Goal: Navigation & Orientation: Find specific page/section

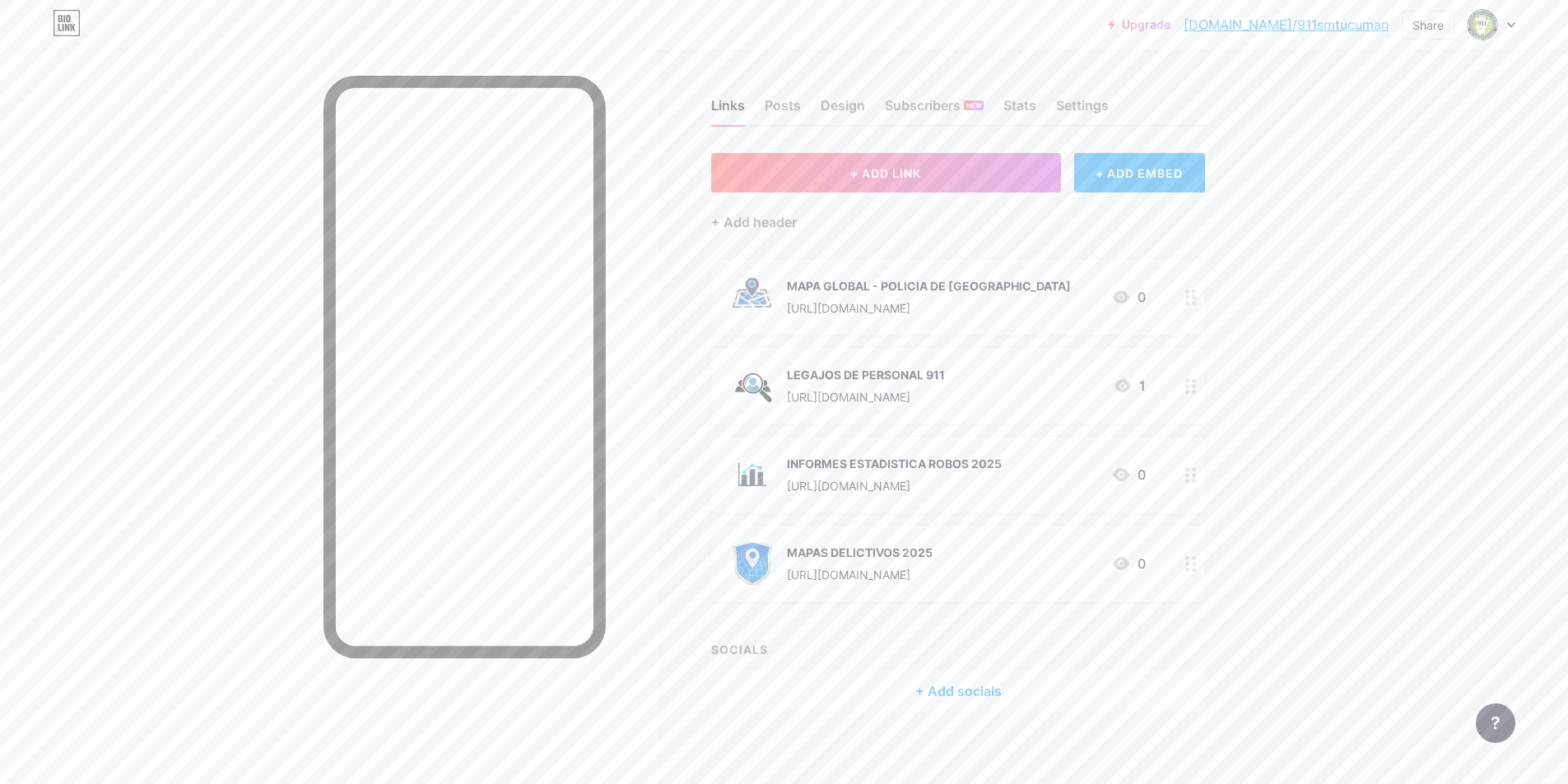
click at [1370, 293] on div "Upgrade [DOMAIN_NAME]/911smt... [DOMAIN_NAME]/911smtucuman Share Switch account…" at bounding box center [784, 397] width 1568 height 794
click at [1066, 105] on div "Settings" at bounding box center [1082, 110] width 53 height 30
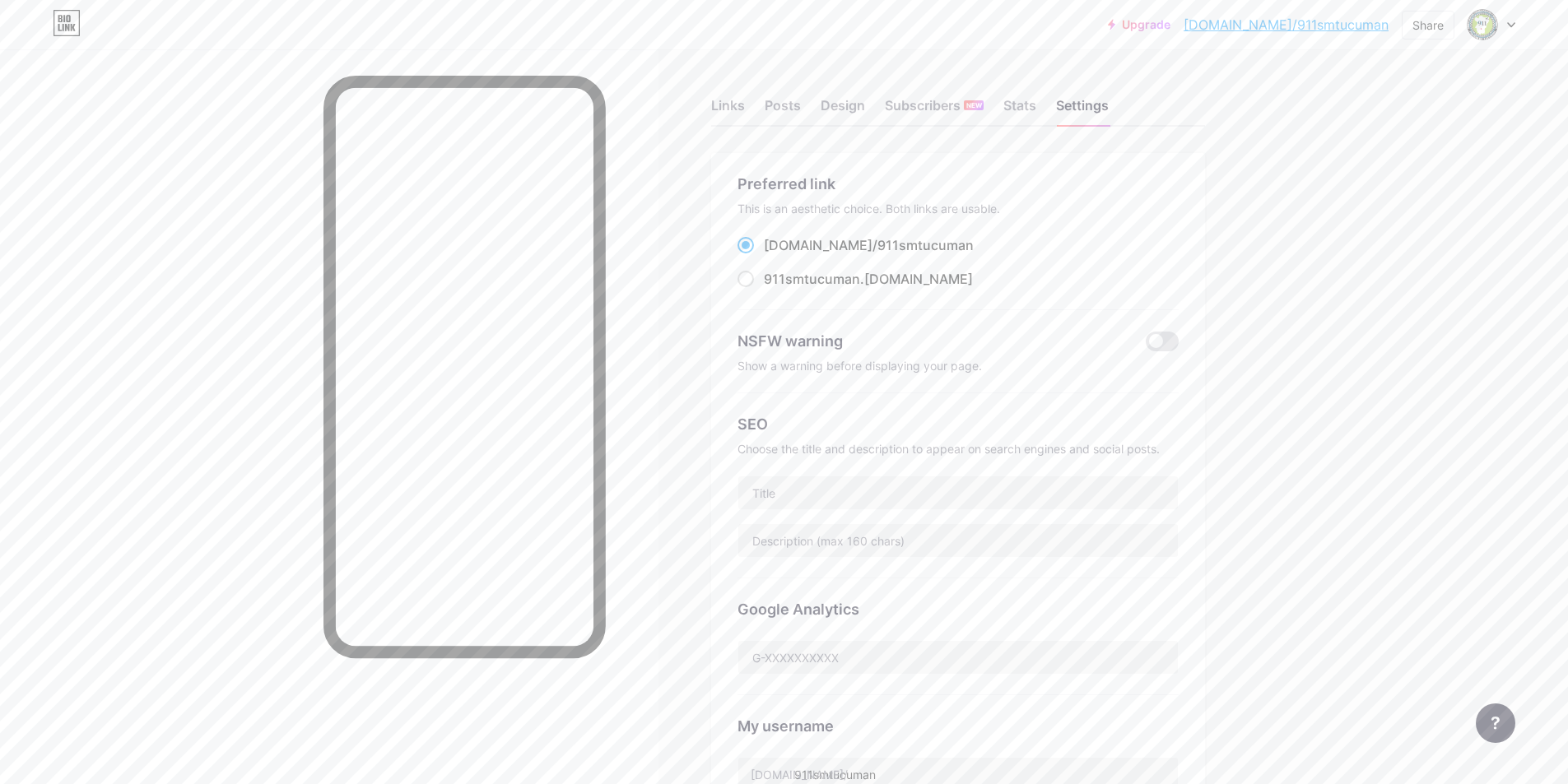
click at [1410, 276] on div "Upgrade [DOMAIN_NAME]/911smt... [DOMAIN_NAME]/911smtucuman Share Switch account…" at bounding box center [784, 644] width 1568 height 1289
click at [878, 112] on div "Links Posts Design Subscribers NEW Stats Settings" at bounding box center [958, 98] width 494 height 58
click at [851, 109] on div "Design" at bounding box center [843, 110] width 45 height 30
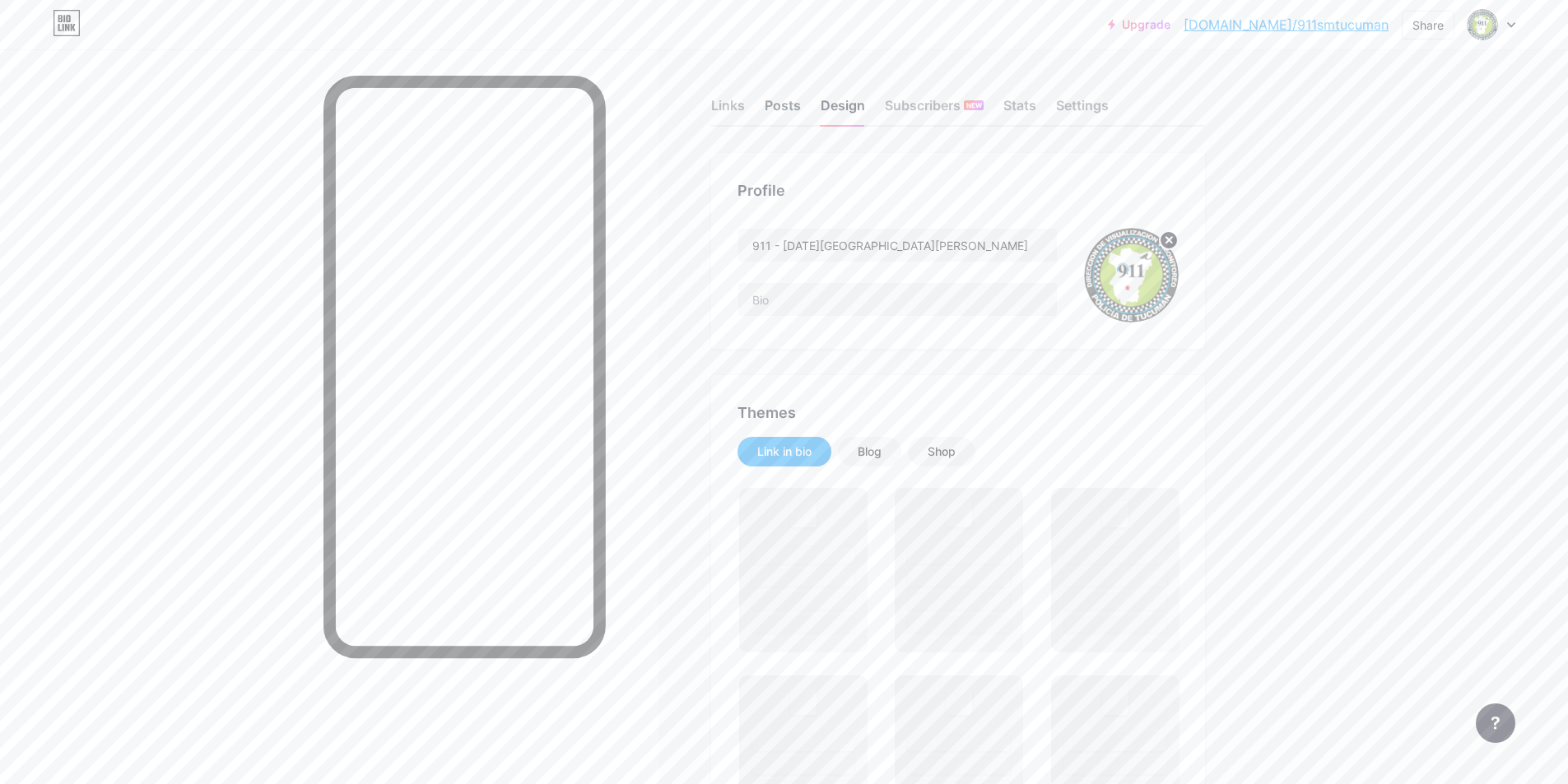
click at [779, 102] on div "Posts" at bounding box center [782, 110] width 36 height 30
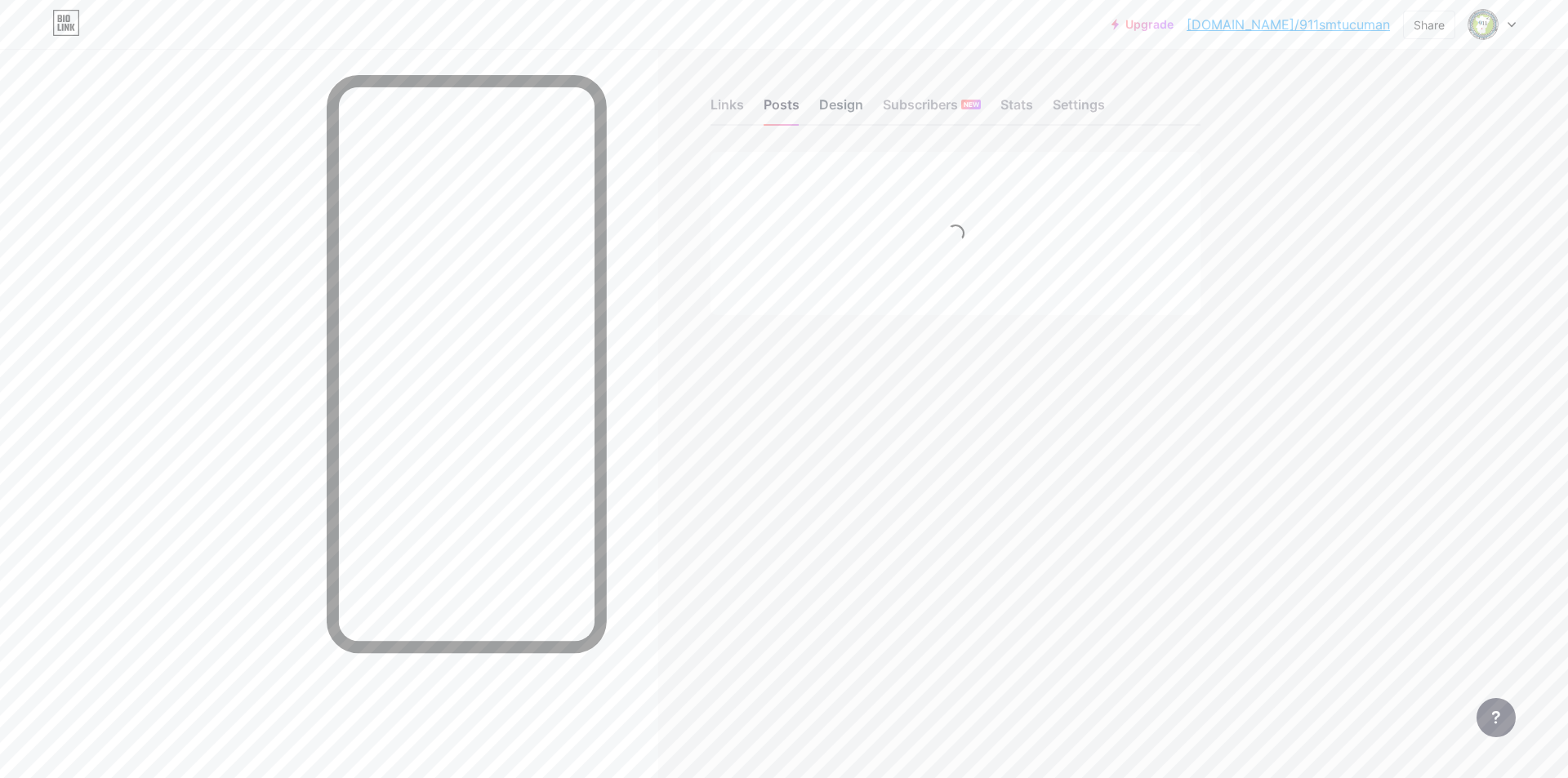
click at [827, 101] on div "Design" at bounding box center [840, 110] width 44 height 30
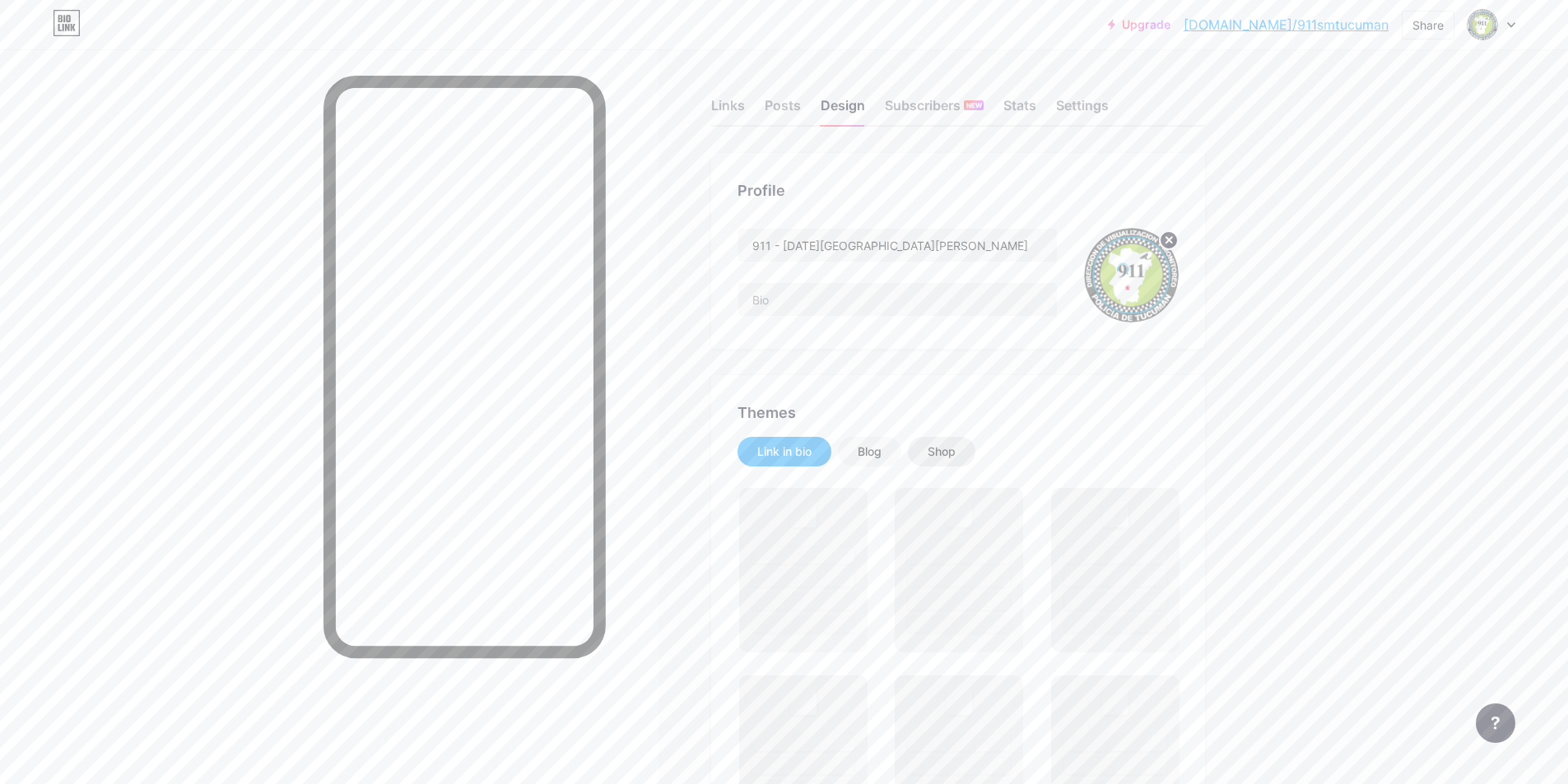
click at [955, 449] on div "Shop" at bounding box center [942, 451] width 28 height 17
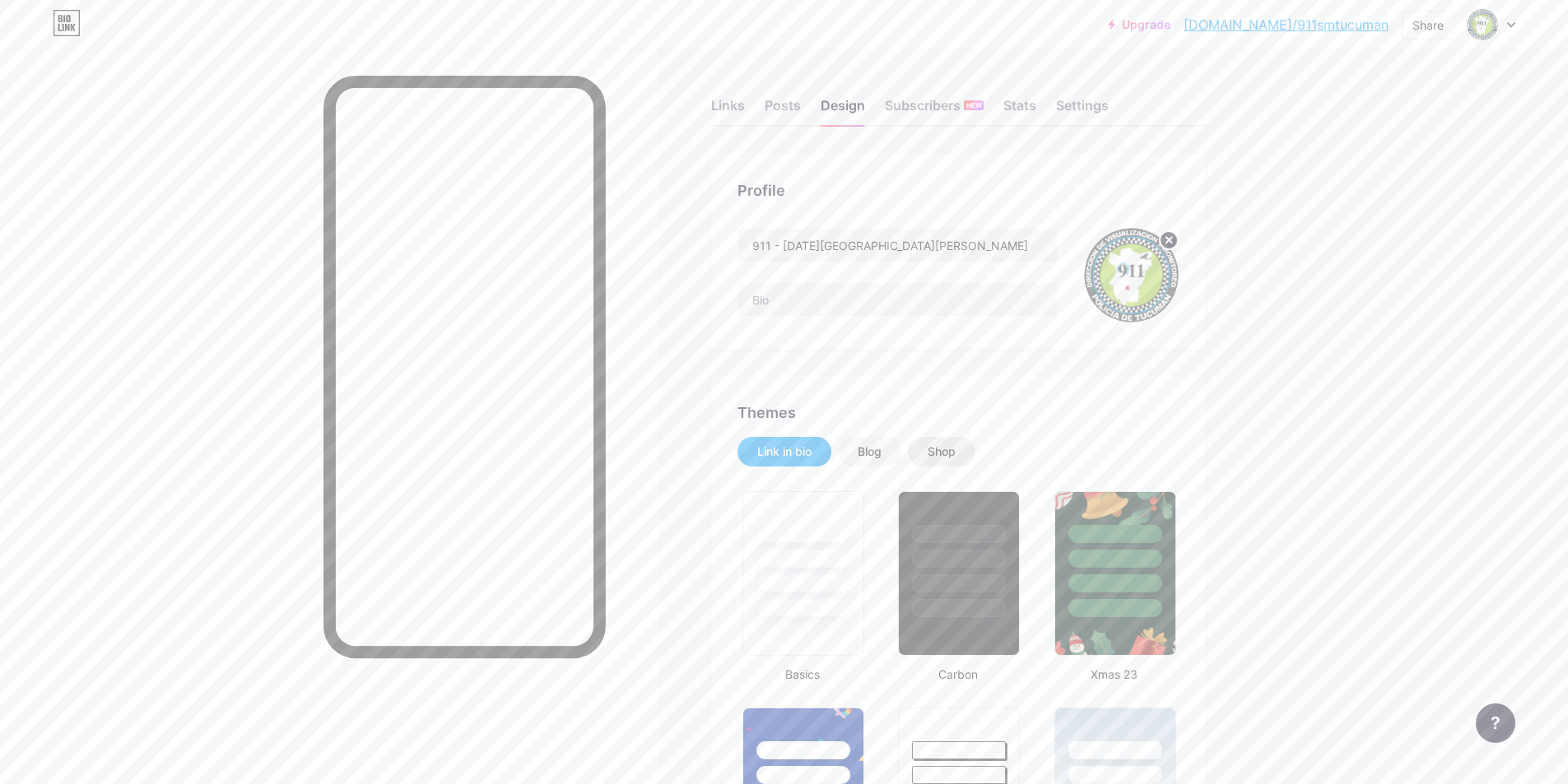
click at [939, 445] on div "Shop" at bounding box center [942, 451] width 28 height 17
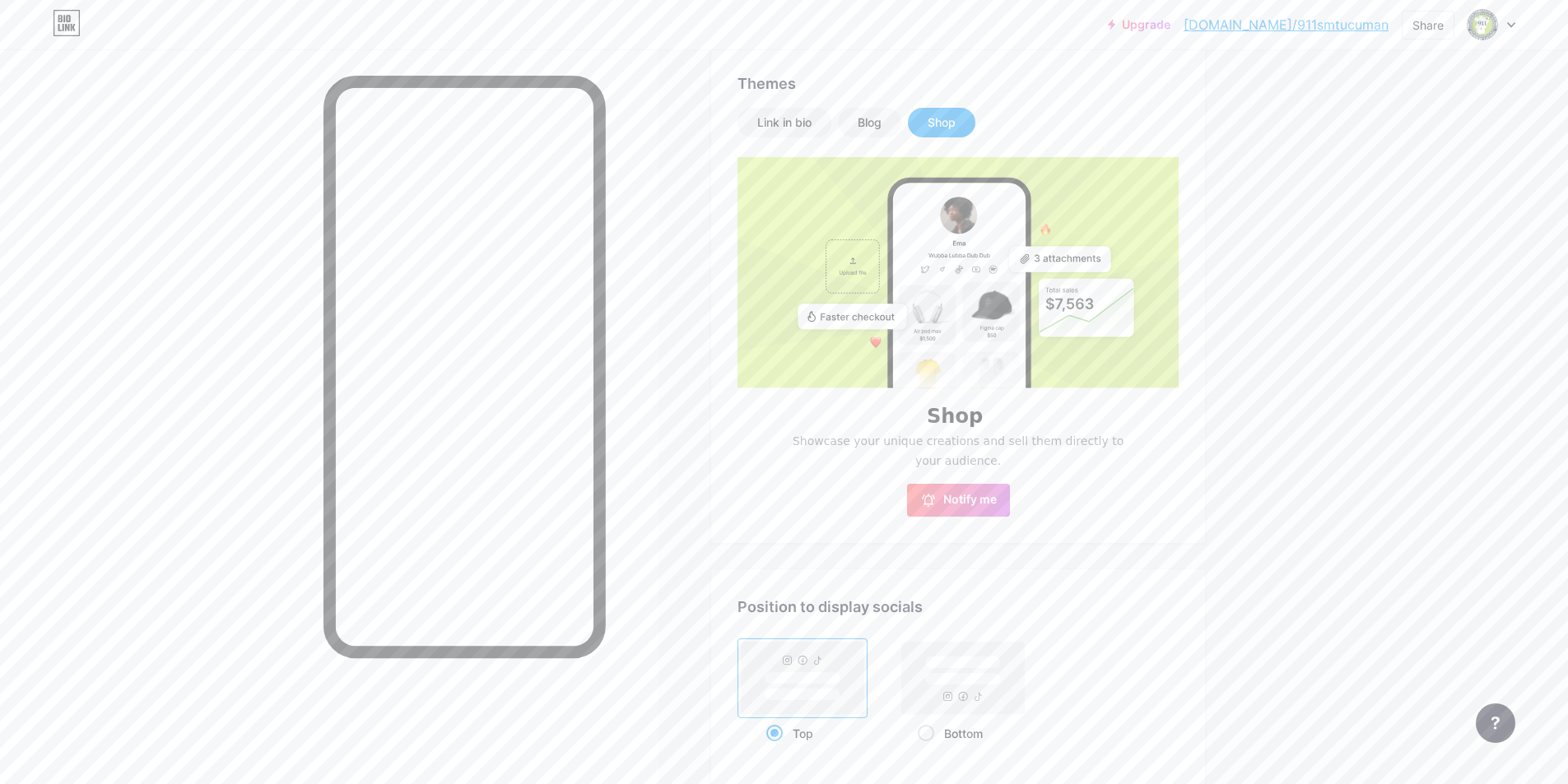
scroll to position [165, 0]
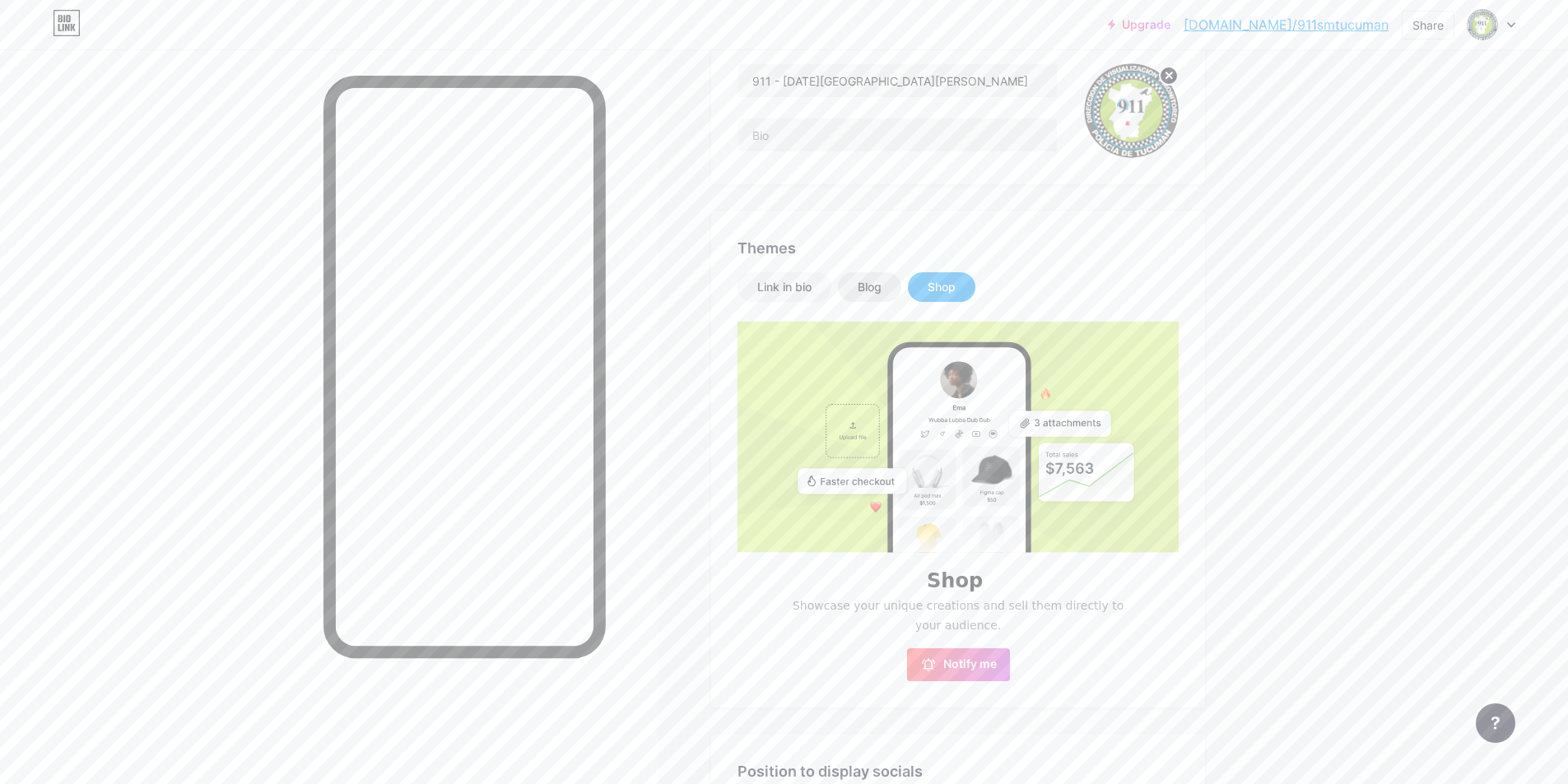
click at [880, 286] on div "Blog" at bounding box center [869, 287] width 24 height 17
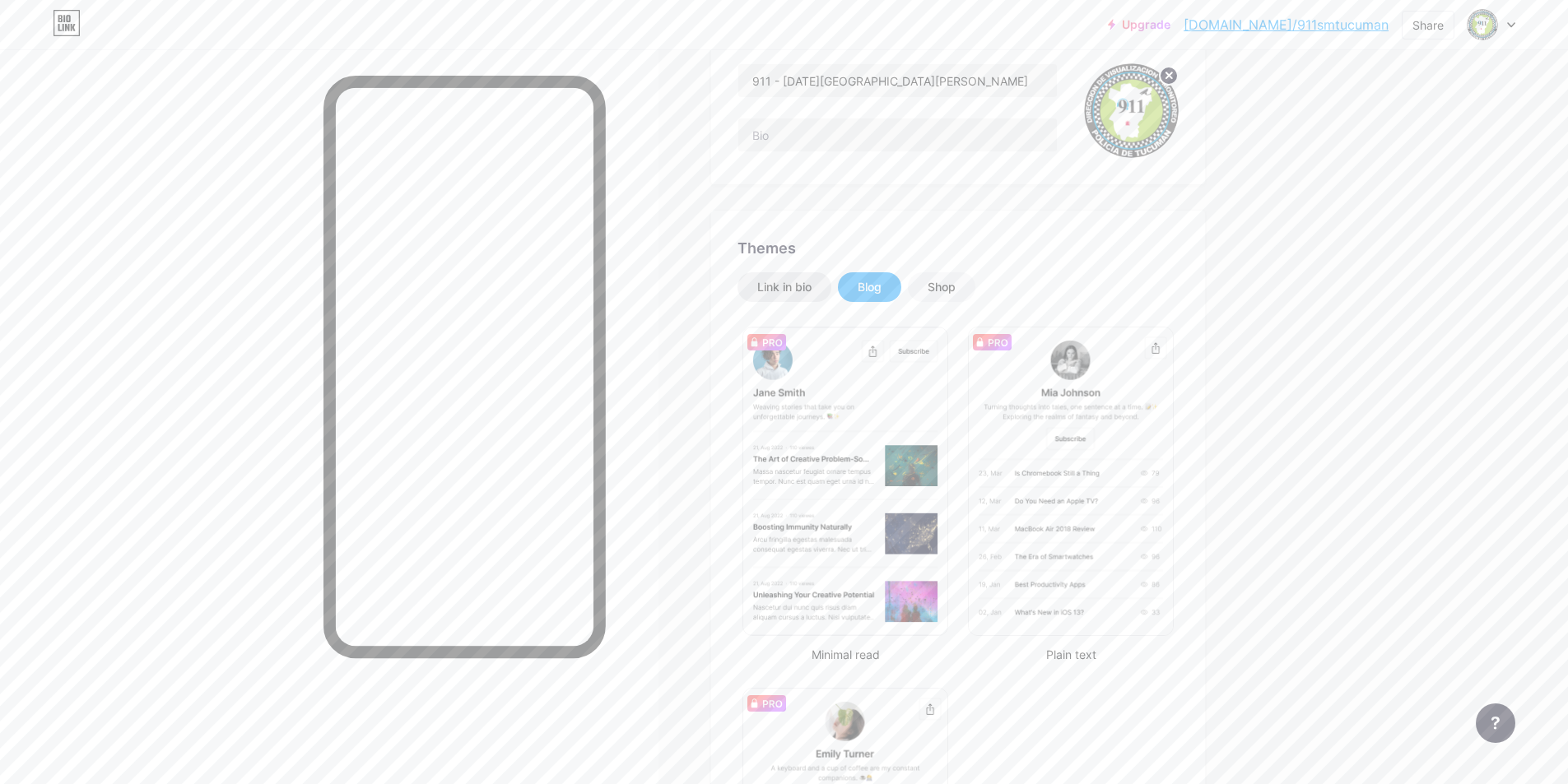
click at [811, 286] on div "Link in bio" at bounding box center [784, 287] width 54 height 17
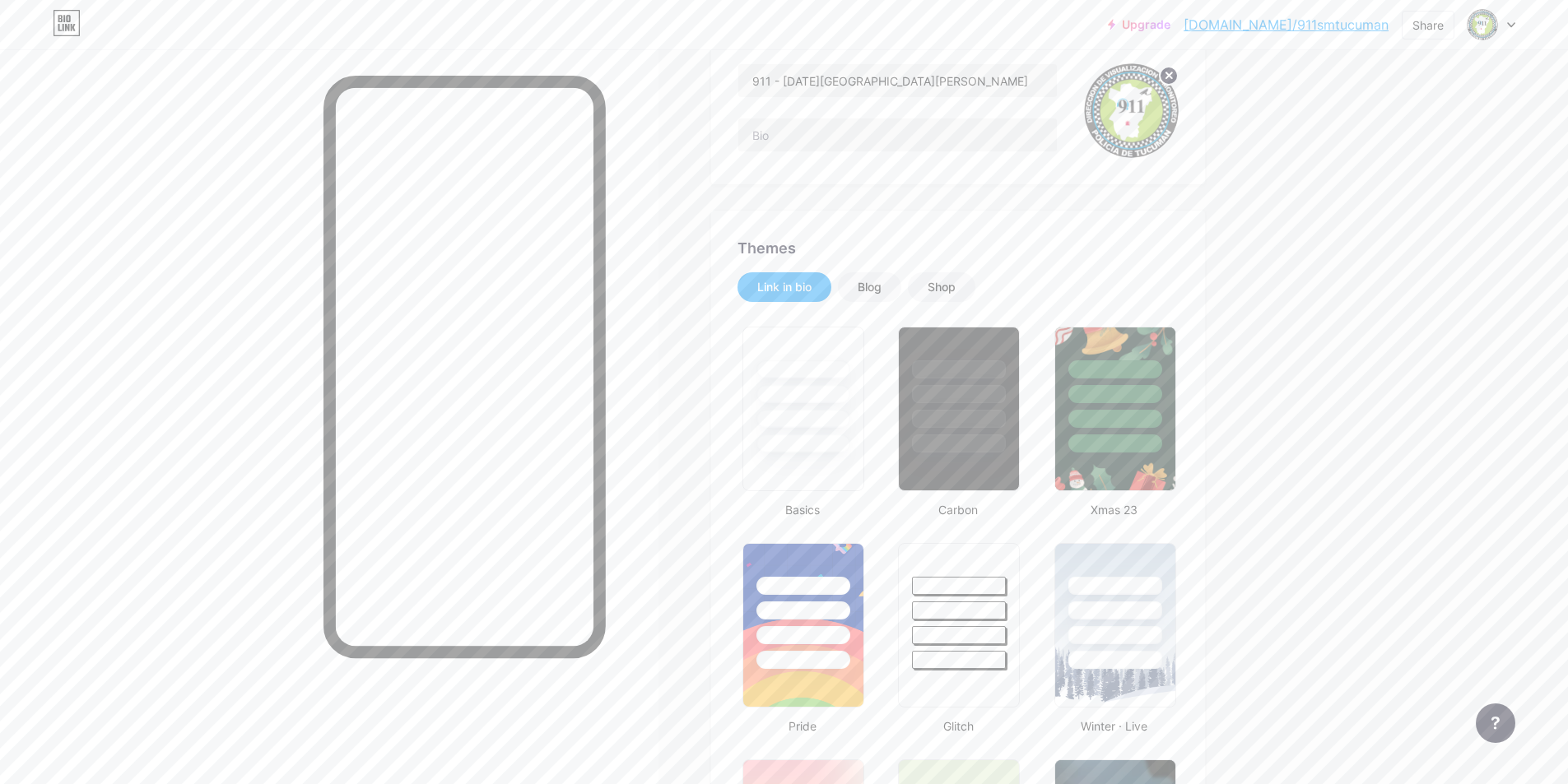
scroll to position [0, 0]
